Goal: Task Accomplishment & Management: Manage account settings

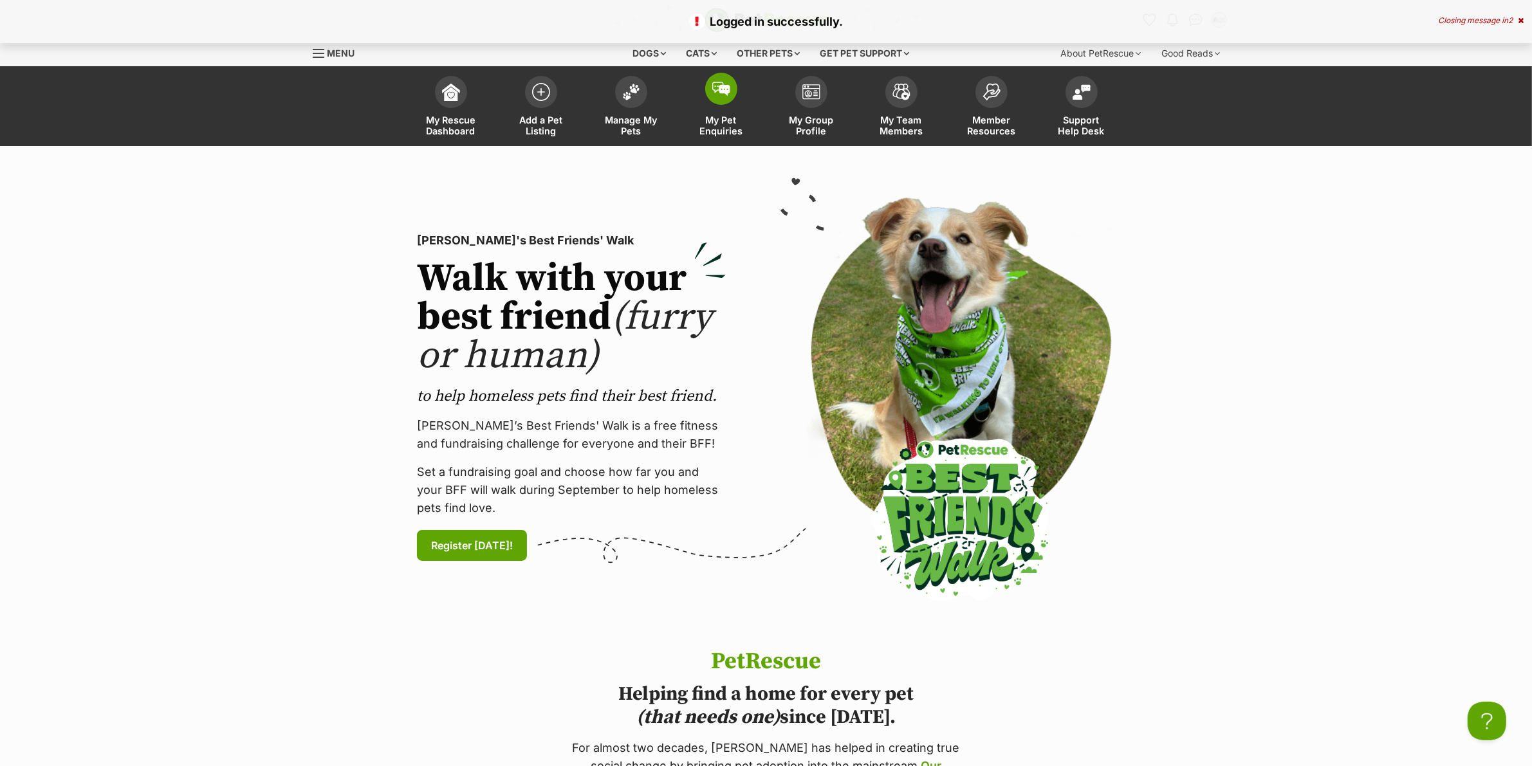
click at [715, 110] on link "My Pet Enquiries" at bounding box center [721, 107] width 90 height 77
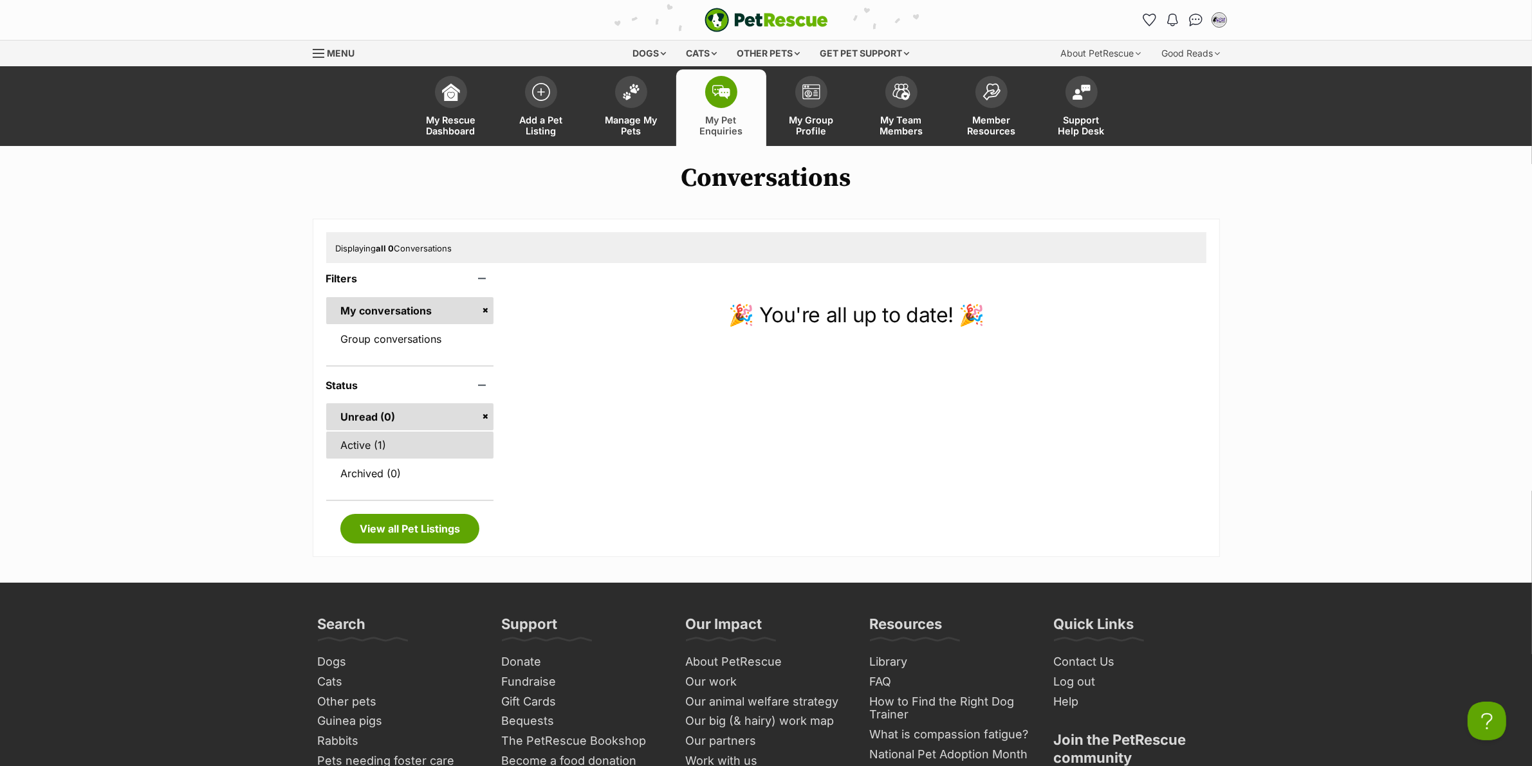
click at [428, 436] on link "Active (1)" at bounding box center [410, 445] width 168 height 27
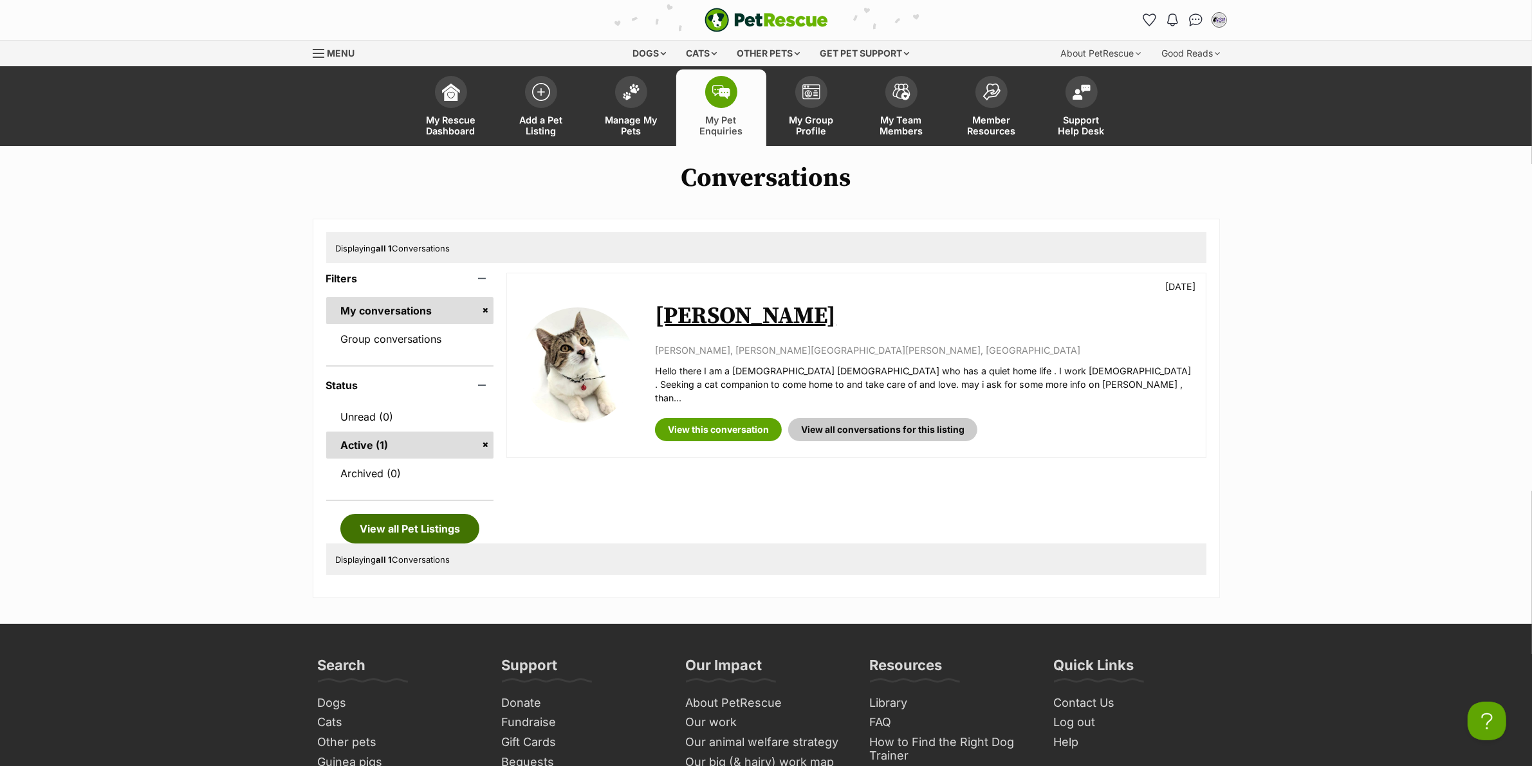
click at [413, 524] on link "View all Pet Listings" at bounding box center [409, 529] width 139 height 30
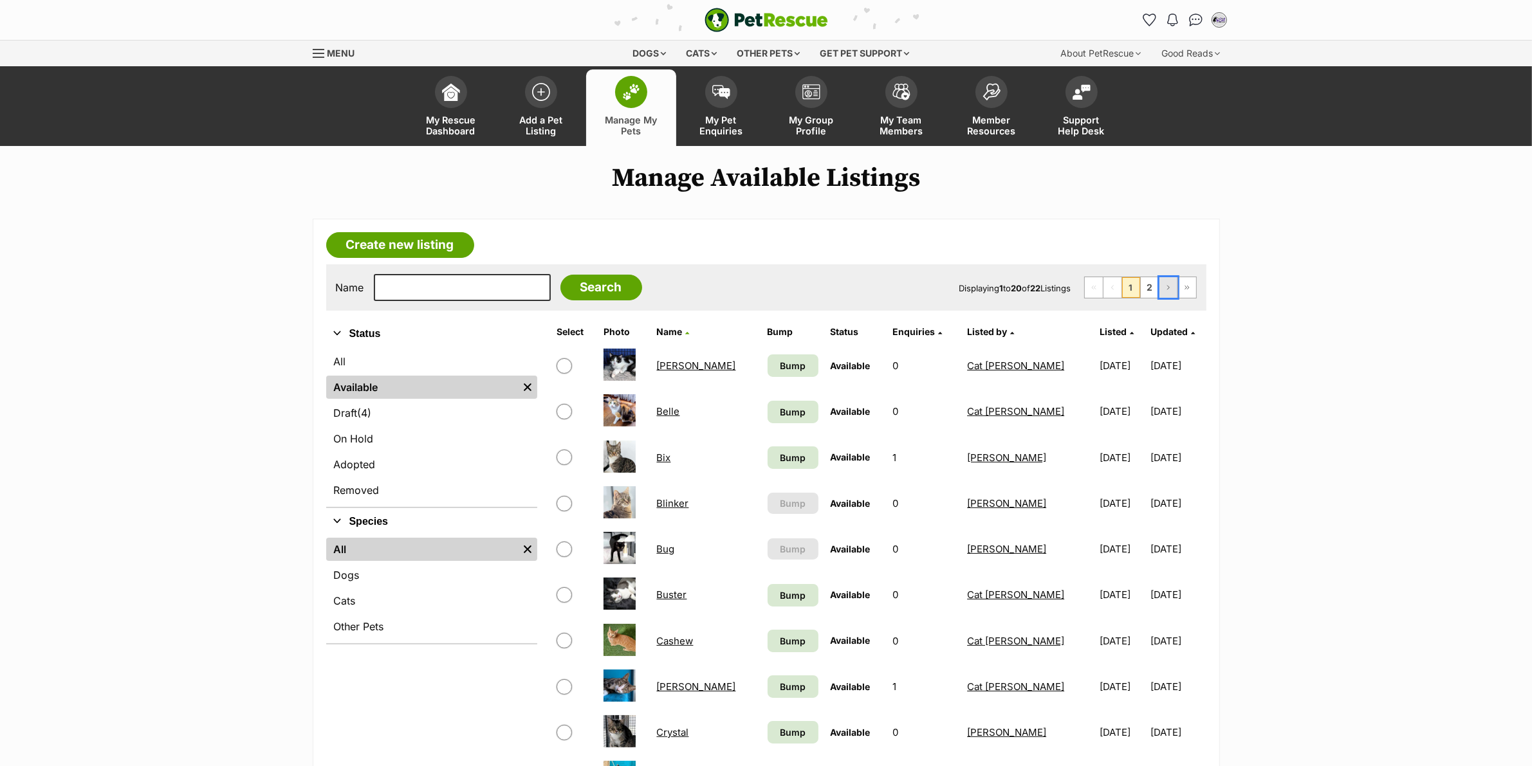
click at [1170, 280] on link "Next Page" at bounding box center [1168, 287] width 18 height 21
click at [1169, 280] on link "Next Page" at bounding box center [1168, 287] width 18 height 21
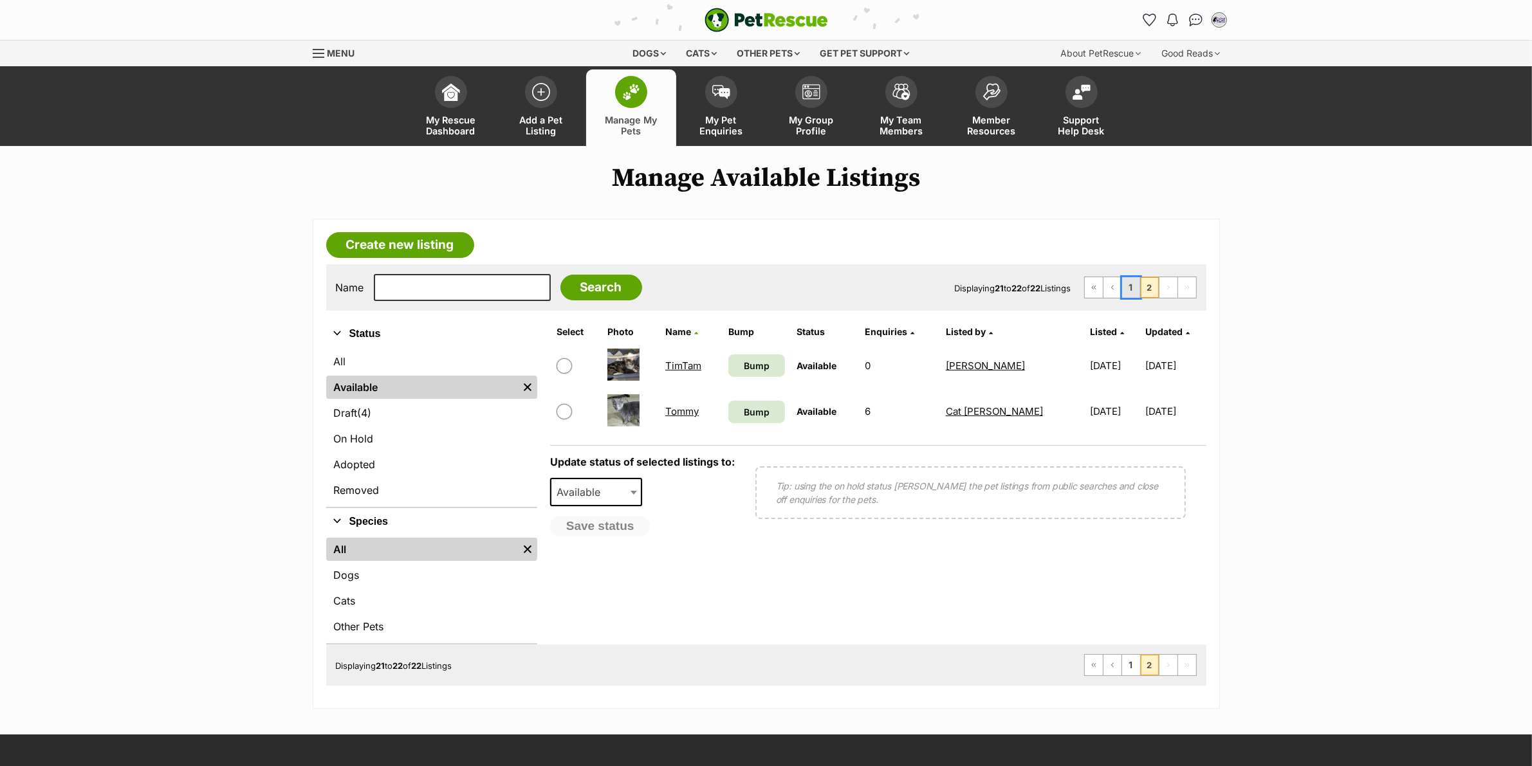
click at [1129, 287] on link "1" at bounding box center [1131, 287] width 18 height 21
